Goal: Transaction & Acquisition: Purchase product/service

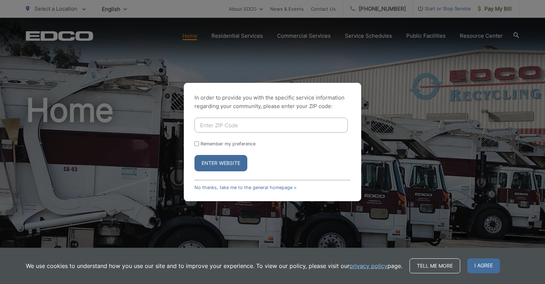
click at [202, 127] on input "Enter ZIP Code" at bounding box center [271, 125] width 153 height 15
type input "92069"
click at [219, 164] on button "Enter Website" at bounding box center [221, 163] width 53 height 16
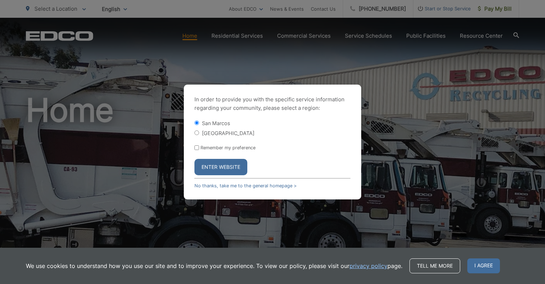
click at [222, 169] on button "Enter Website" at bounding box center [221, 167] width 53 height 16
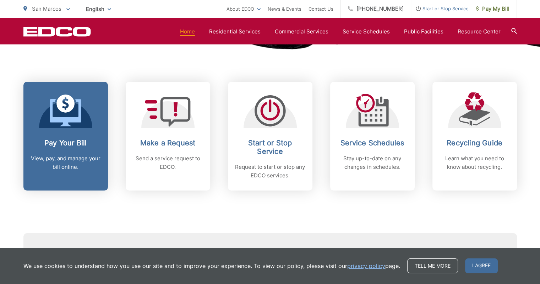
scroll to position [284, 0]
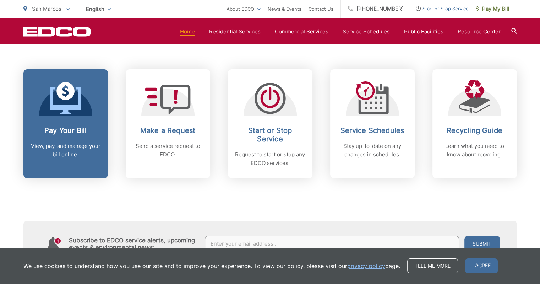
click at [59, 103] on icon at bounding box center [65, 98] width 31 height 32
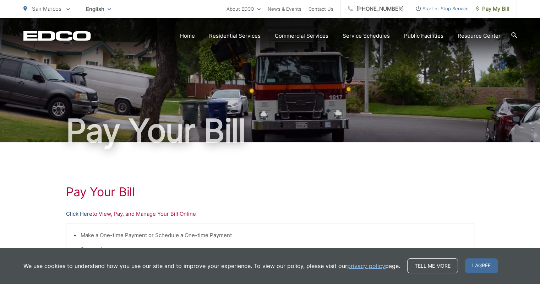
click at [83, 212] on link "Click Here" at bounding box center [79, 214] width 26 height 9
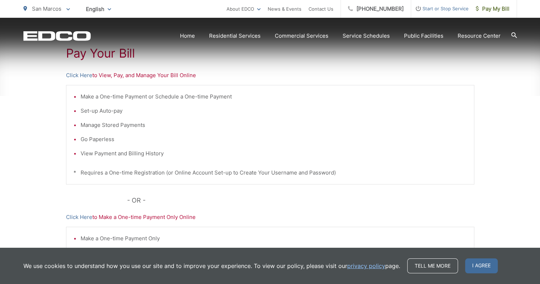
scroll to position [142, 0]
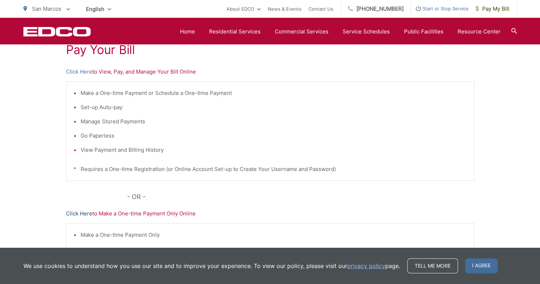
click at [80, 212] on link "Click Here" at bounding box center [79, 213] width 26 height 9
